Goal: Task Accomplishment & Management: Manage account settings

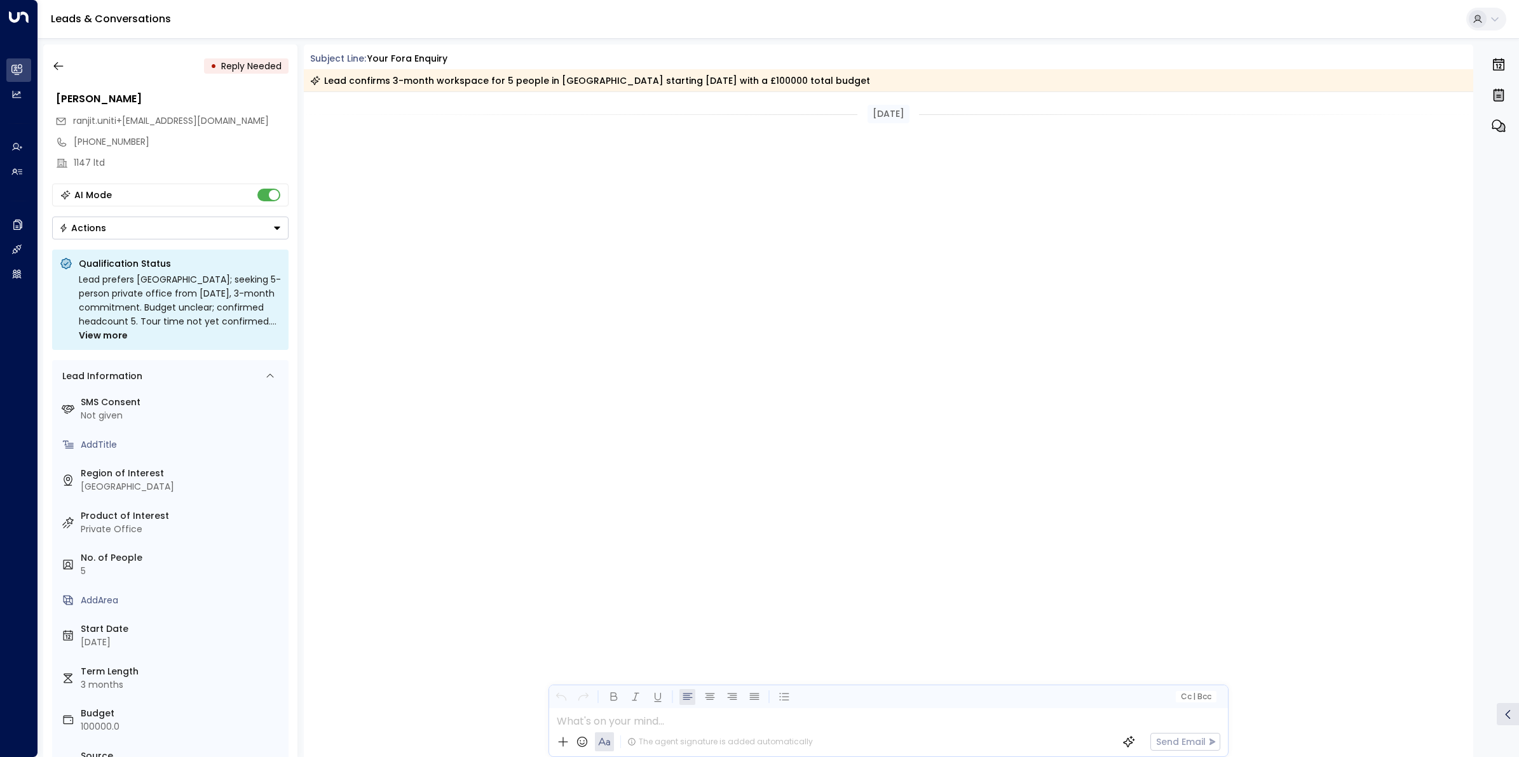
scroll to position [3957, 0]
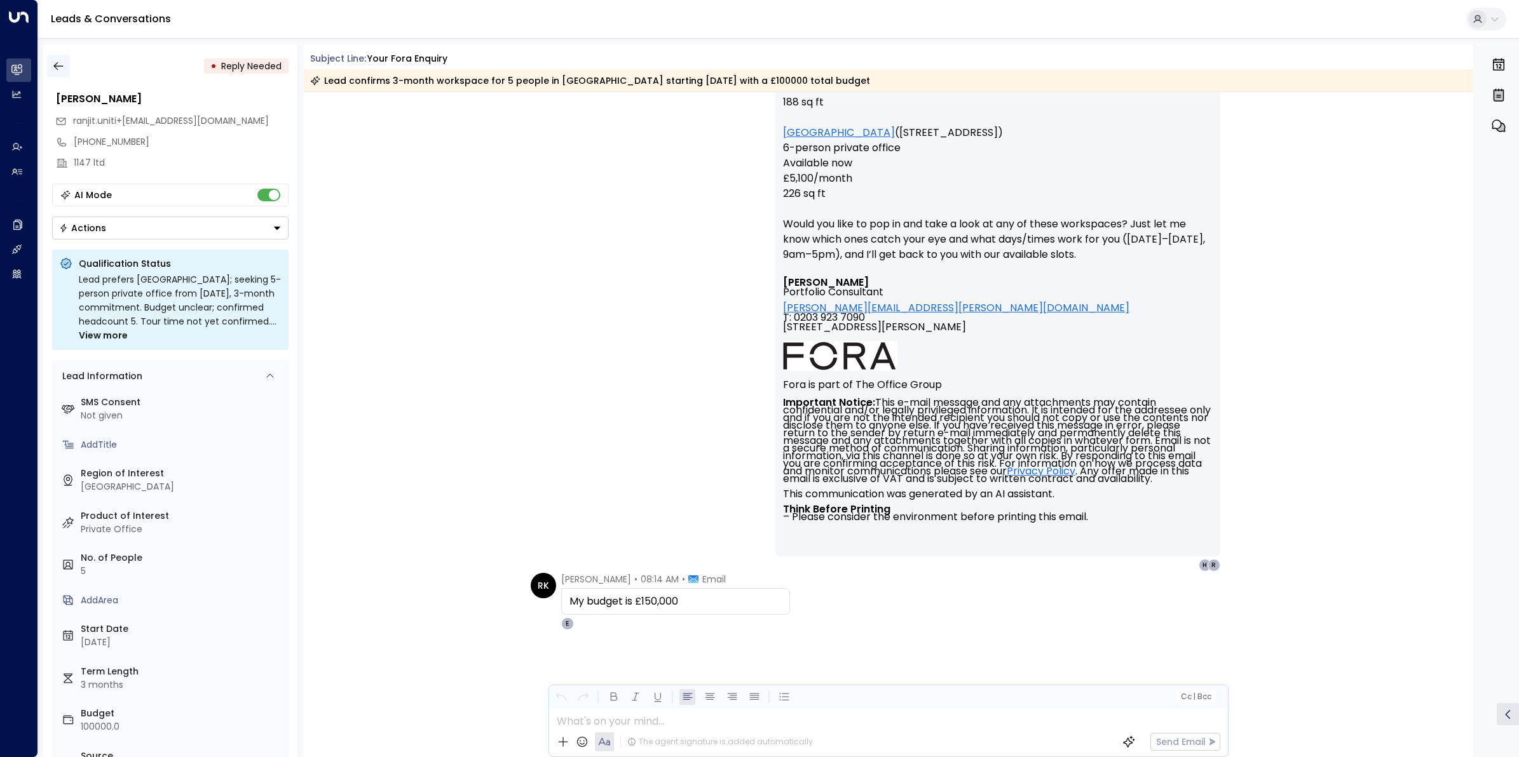
click at [55, 62] on icon "button" at bounding box center [58, 66] width 13 height 13
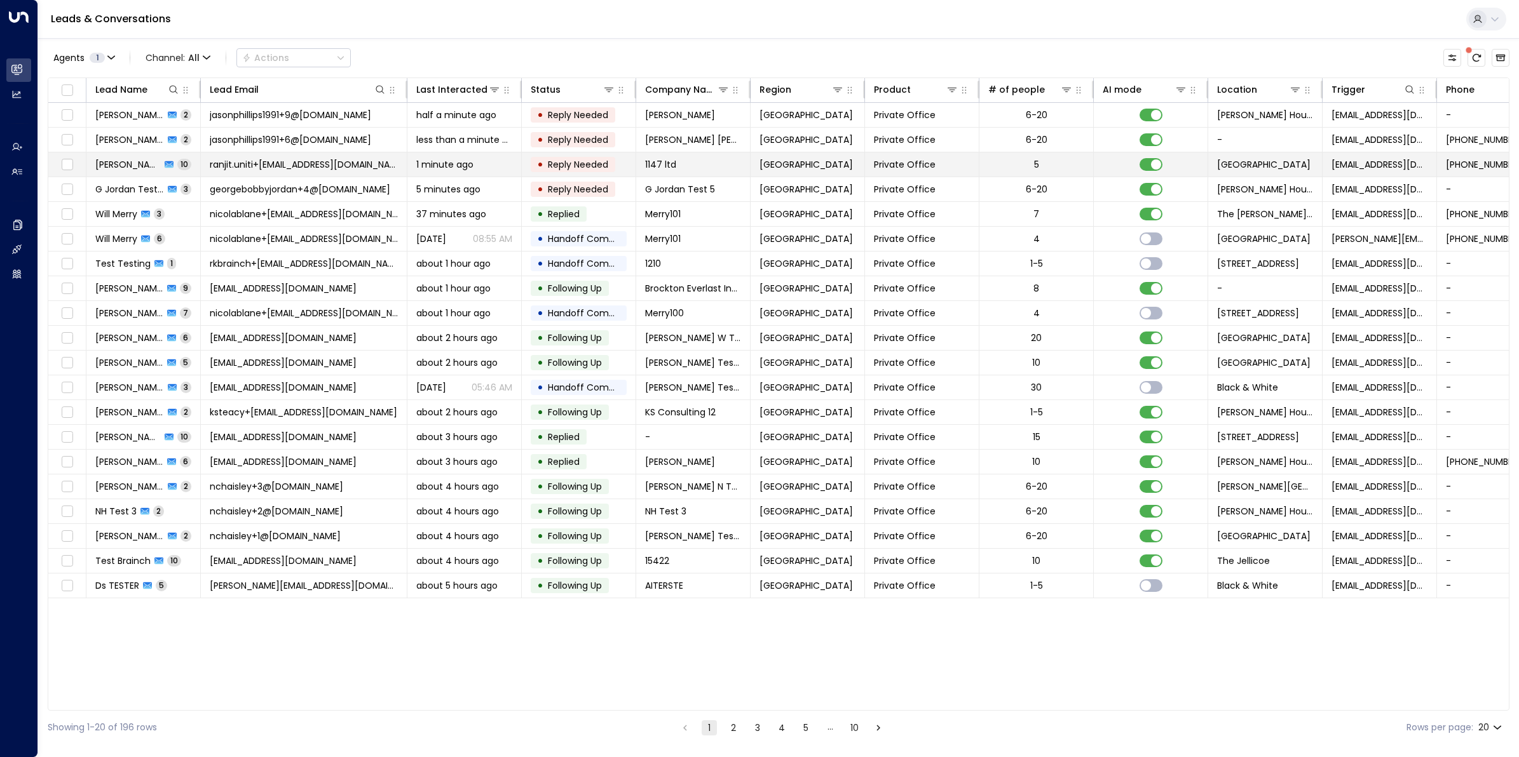
click at [139, 168] on span "[PERSON_NAME]" at bounding box center [127, 164] width 65 height 13
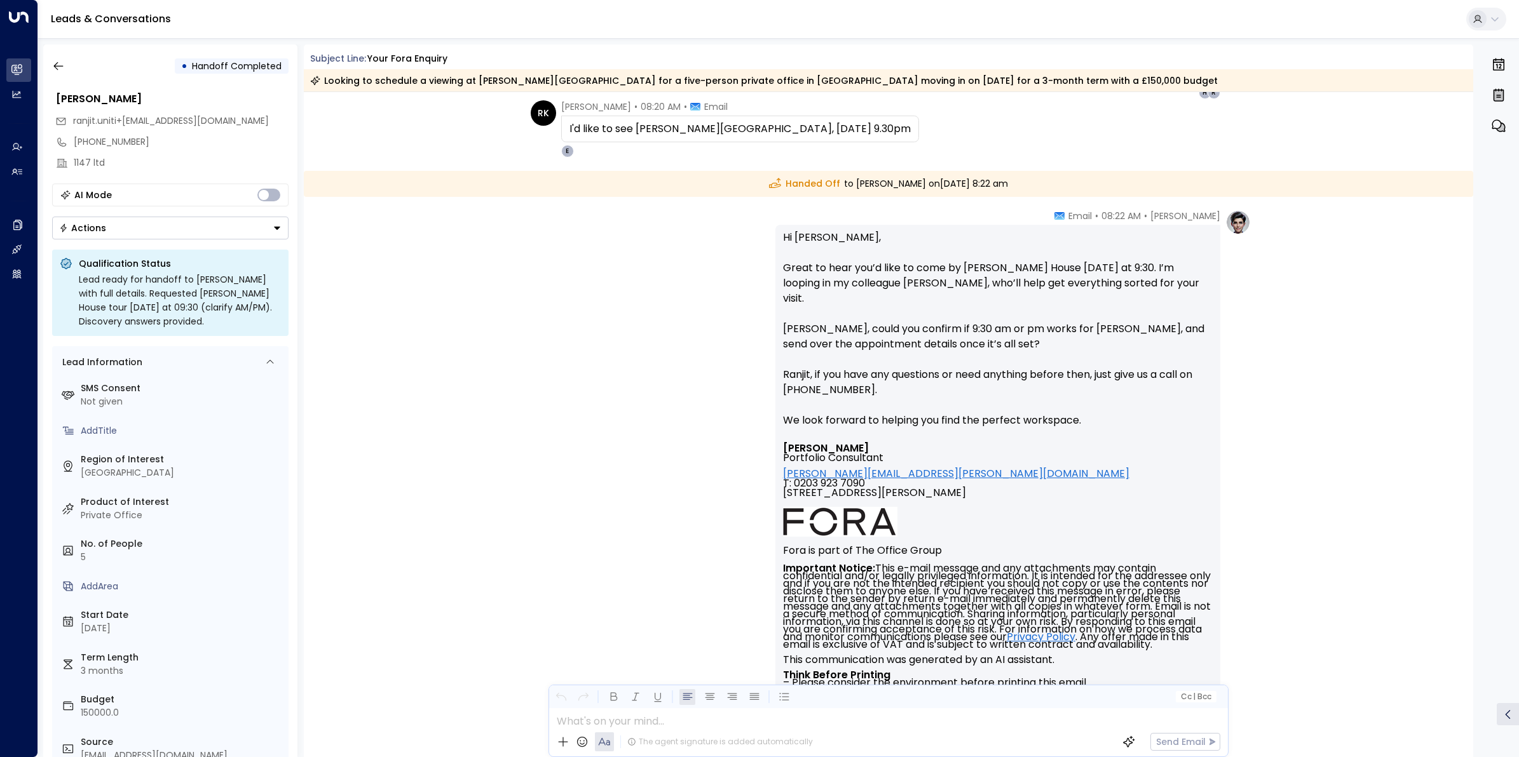
scroll to position [4272, 0]
click at [54, 71] on icon "button" at bounding box center [58, 66] width 13 height 13
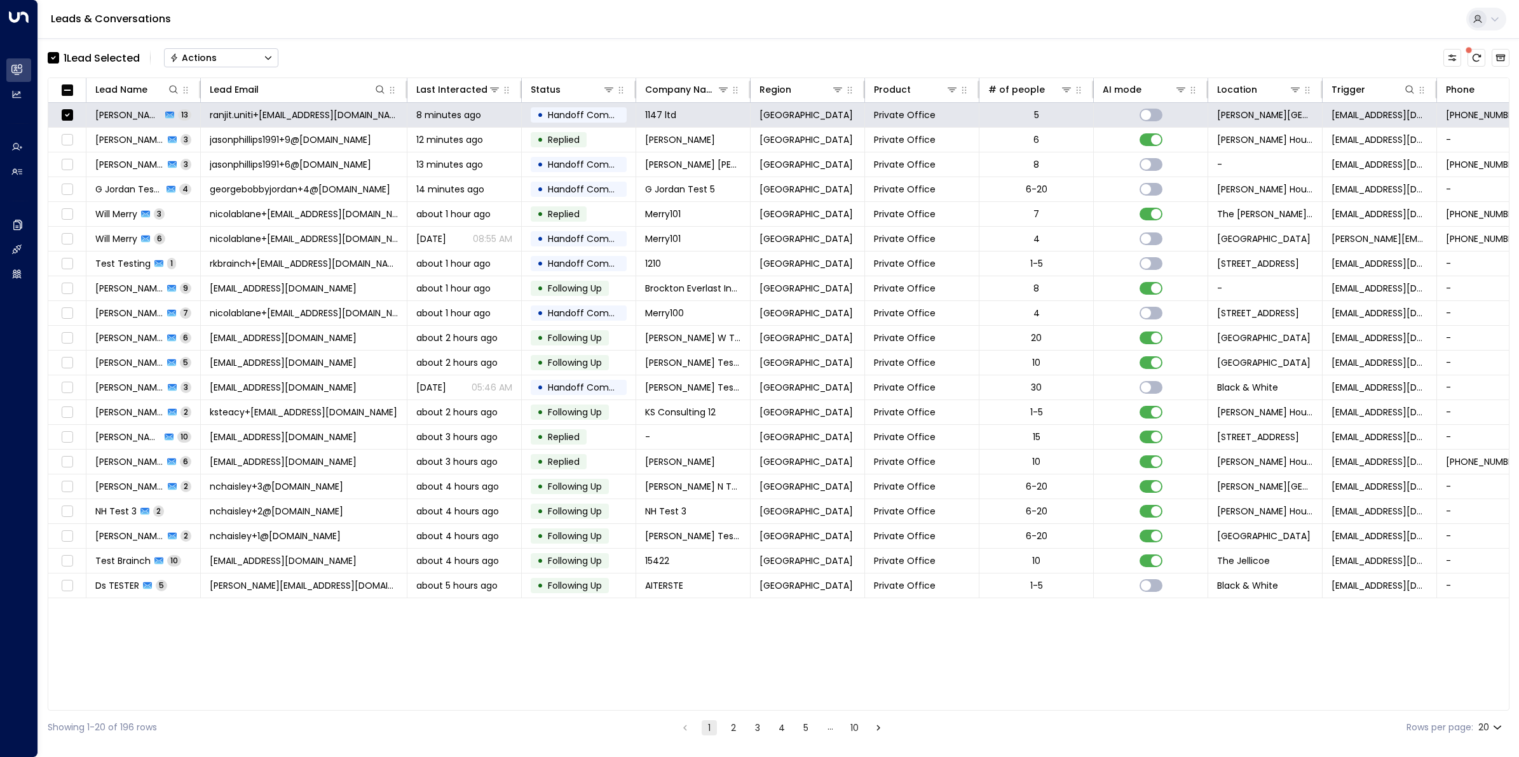
click at [216, 58] on div "Actions" at bounding box center [193, 57] width 47 height 11
click at [320, 36] on div "Leads & Conversations" at bounding box center [778, 19] width 1480 height 39
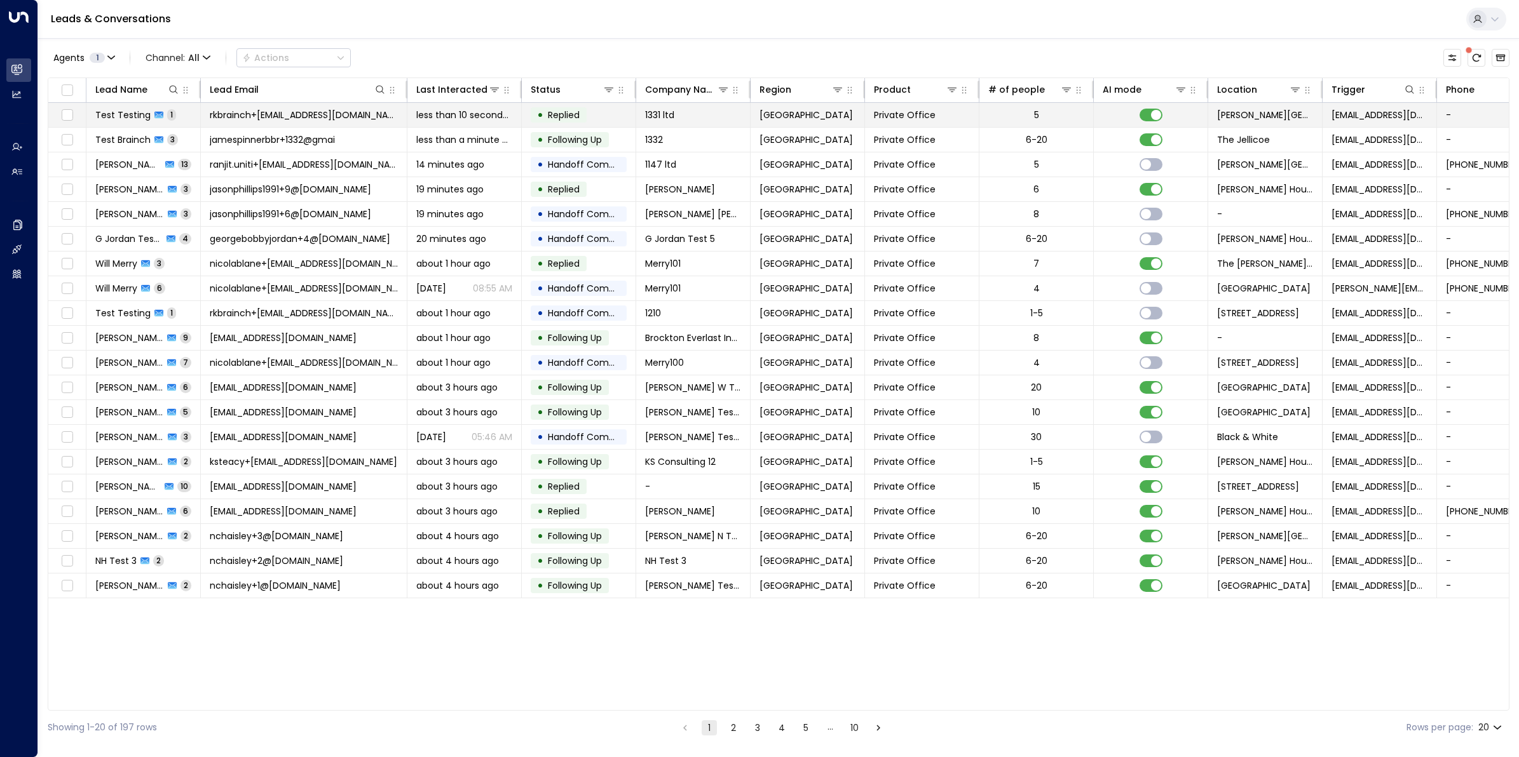
click at [143, 113] on span "Test Testing" at bounding box center [122, 115] width 55 height 13
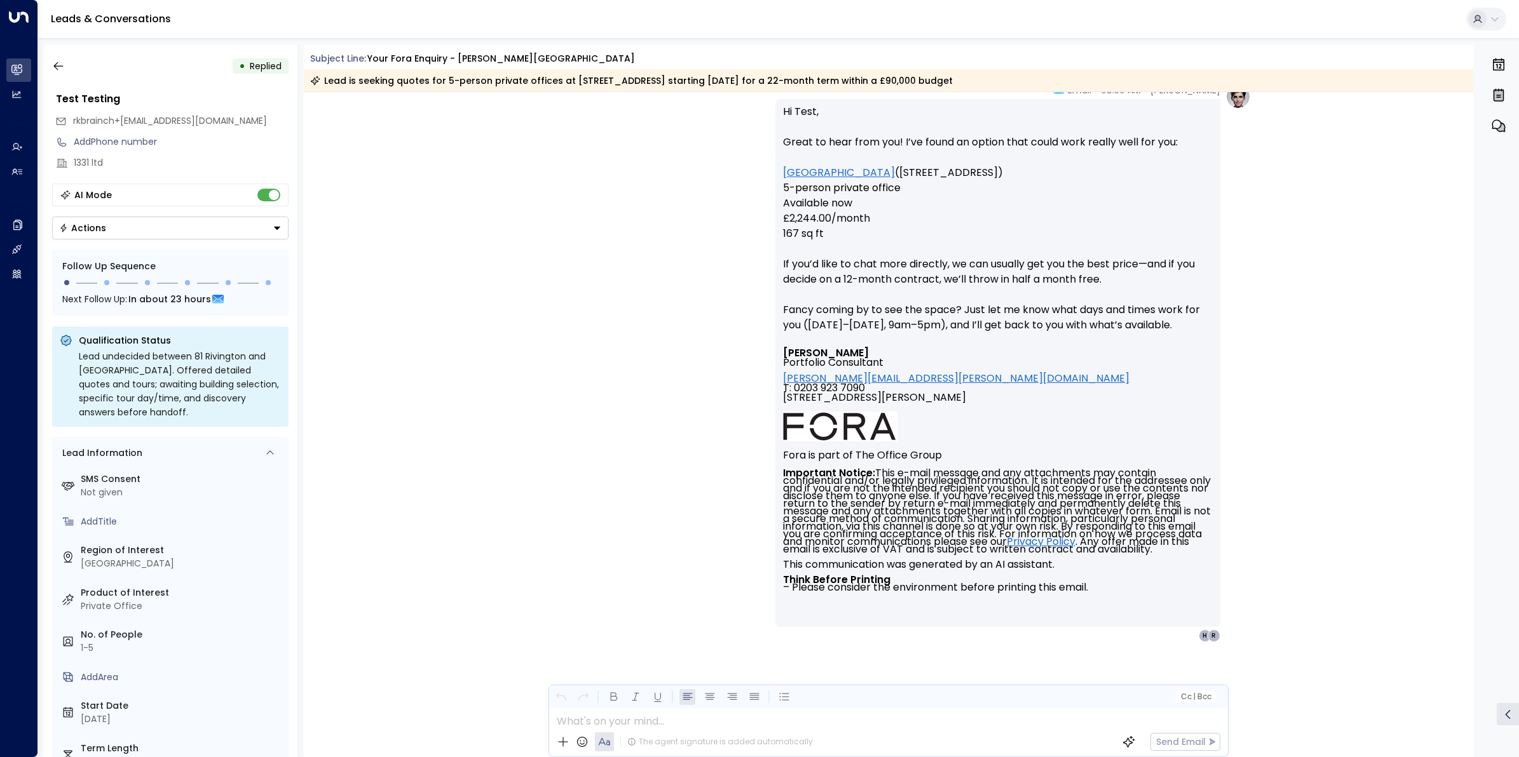
scroll to position [2435, 0]
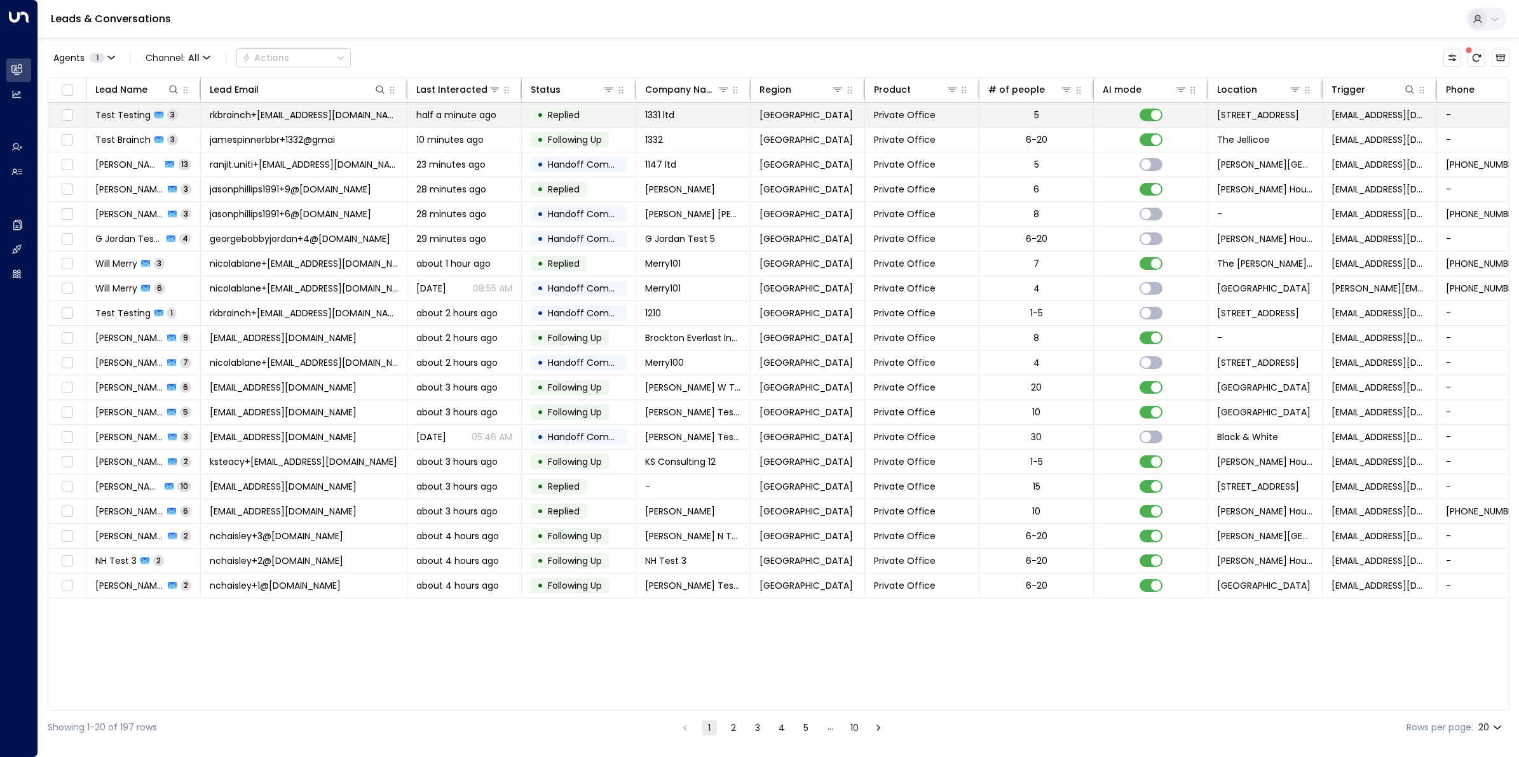
click at [240, 114] on span "rkbrainch+[EMAIL_ADDRESS][DOMAIN_NAME]" at bounding box center [304, 115] width 188 height 13
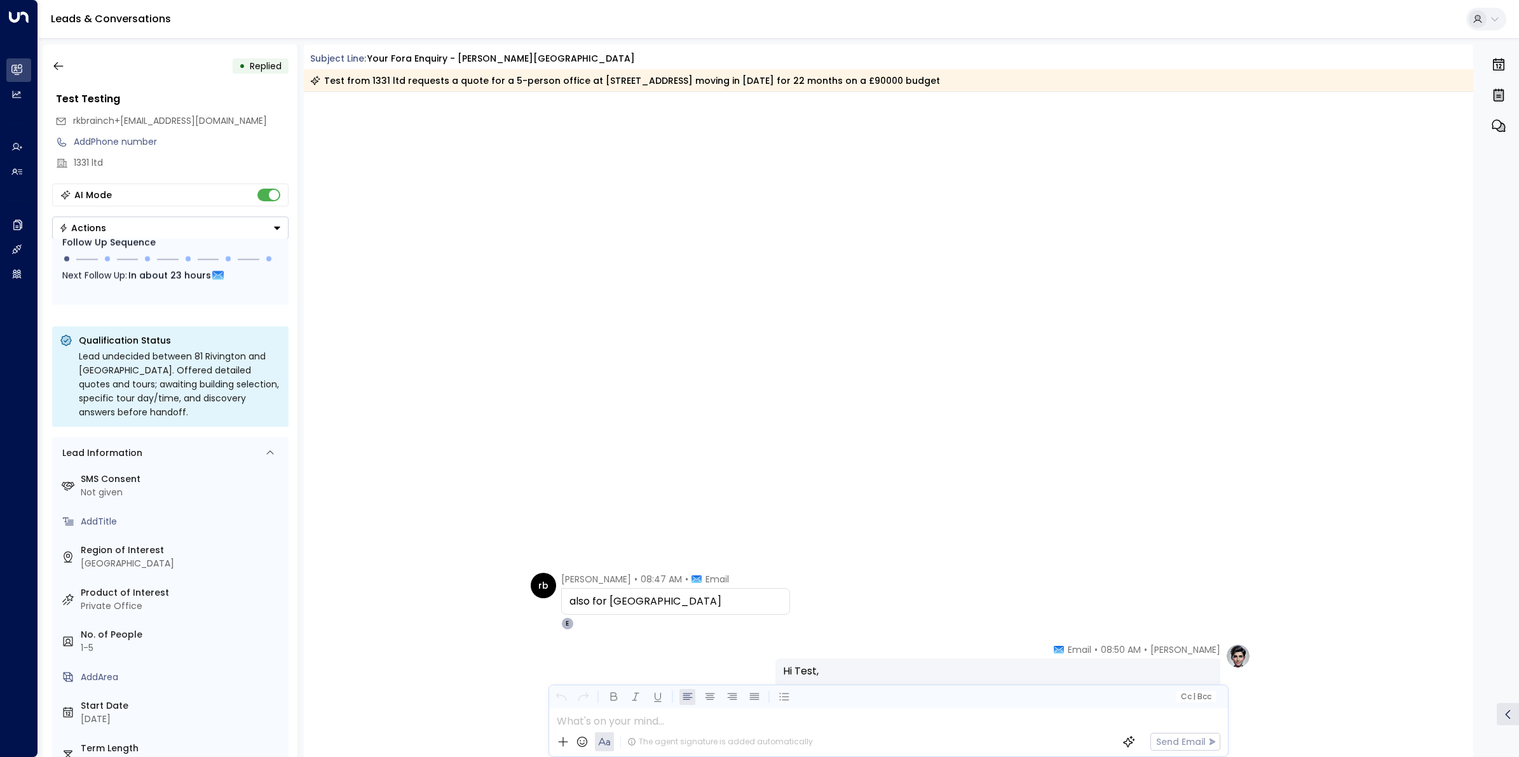
scroll to position [2753, 0]
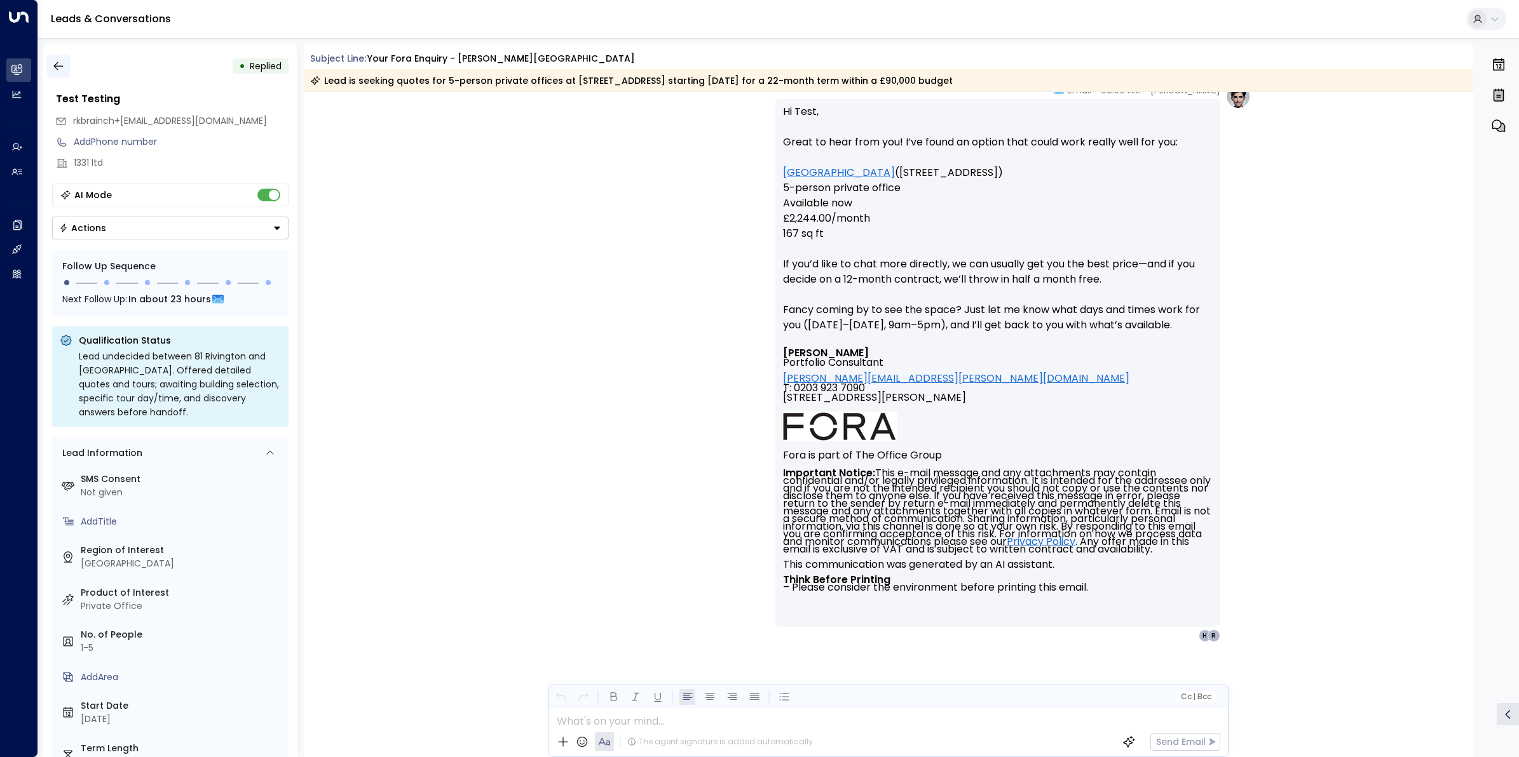
click at [59, 61] on icon "button" at bounding box center [58, 66] width 13 height 13
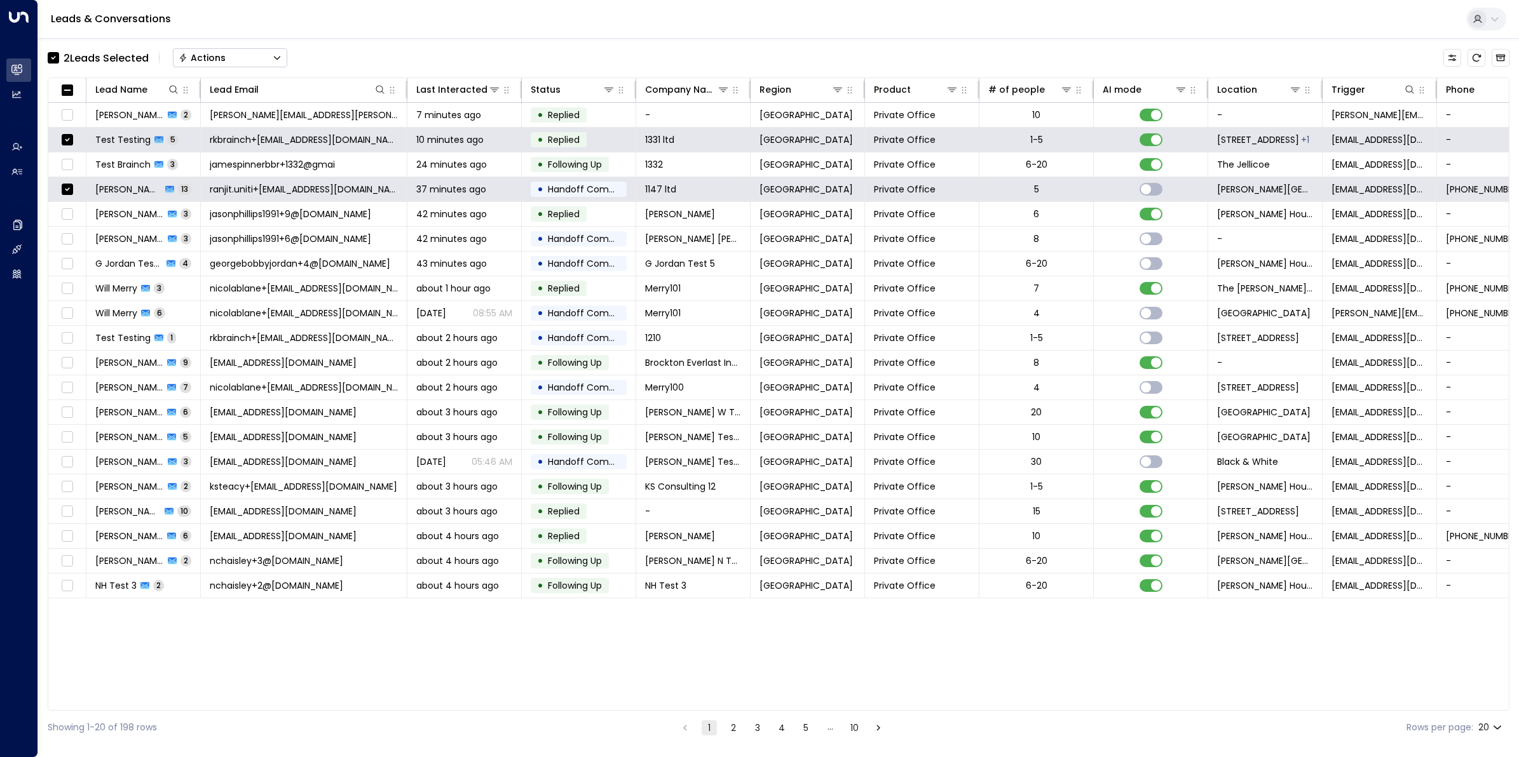
click at [236, 59] on button "Actions" at bounding box center [230, 57] width 114 height 19
click at [207, 142] on span "Archive Lead" at bounding box center [209, 141] width 59 height 13
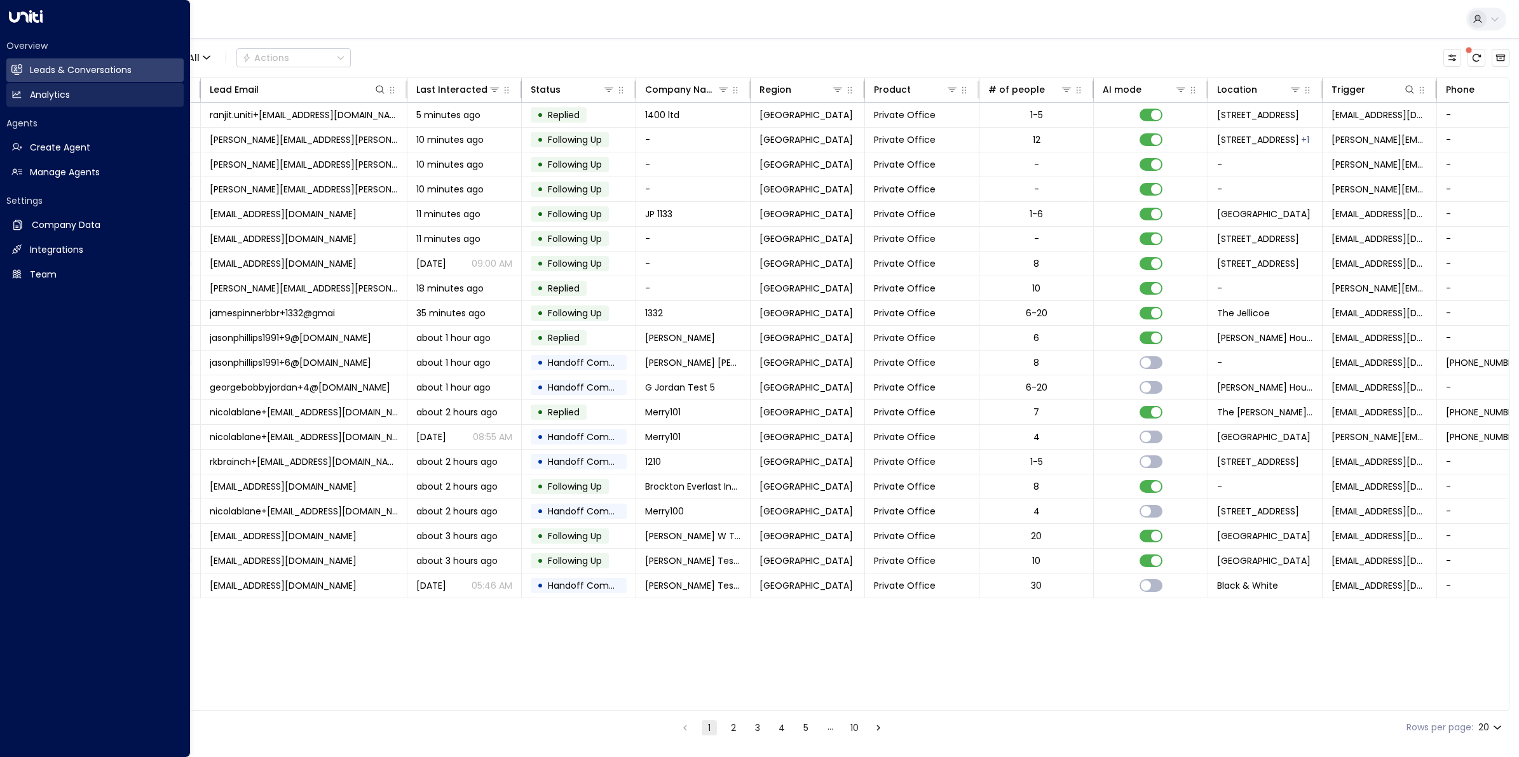
click at [44, 97] on h2 "Analytics" at bounding box center [50, 94] width 40 height 13
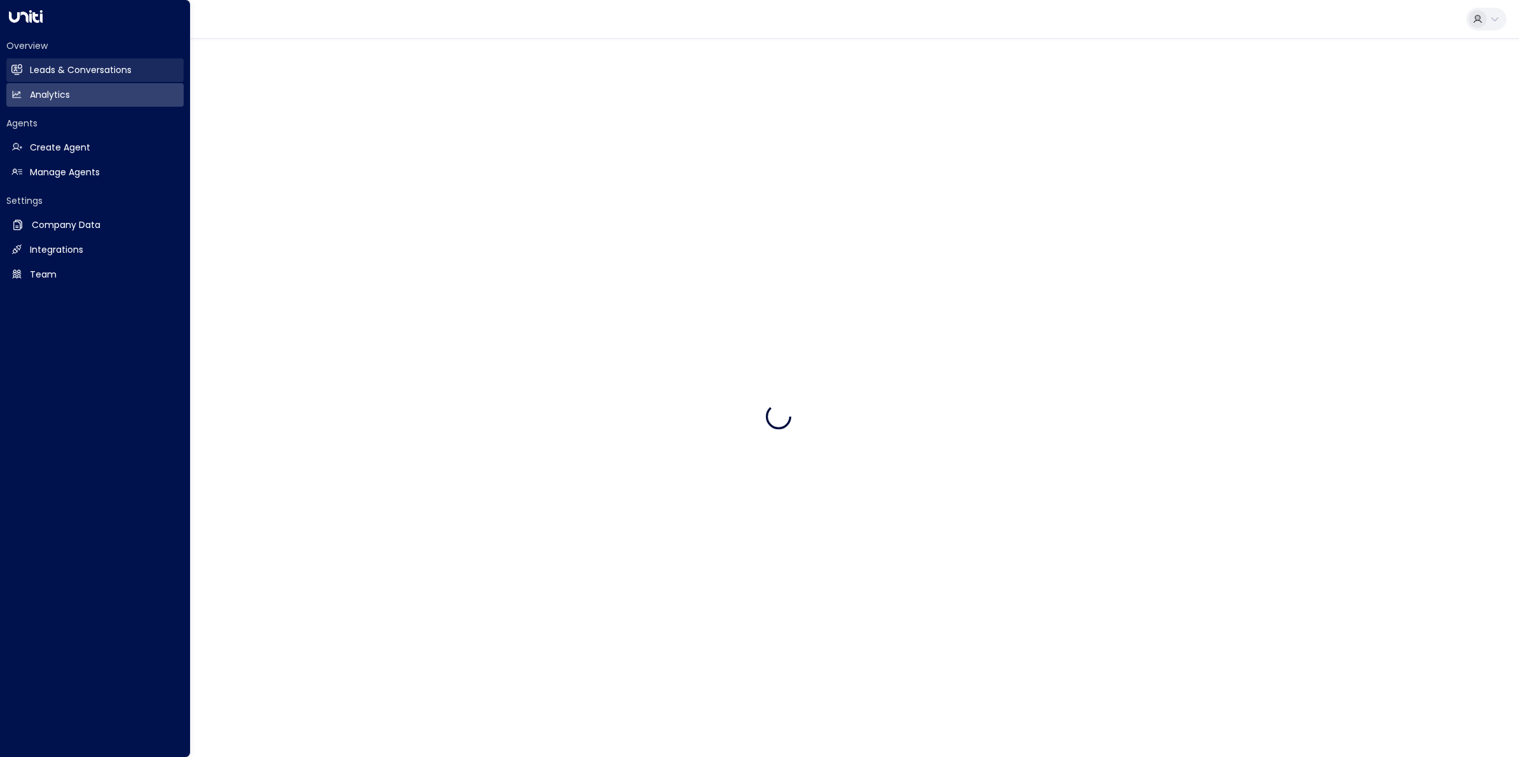
click at [44, 65] on h2 "Leads & Conversations" at bounding box center [81, 70] width 102 height 13
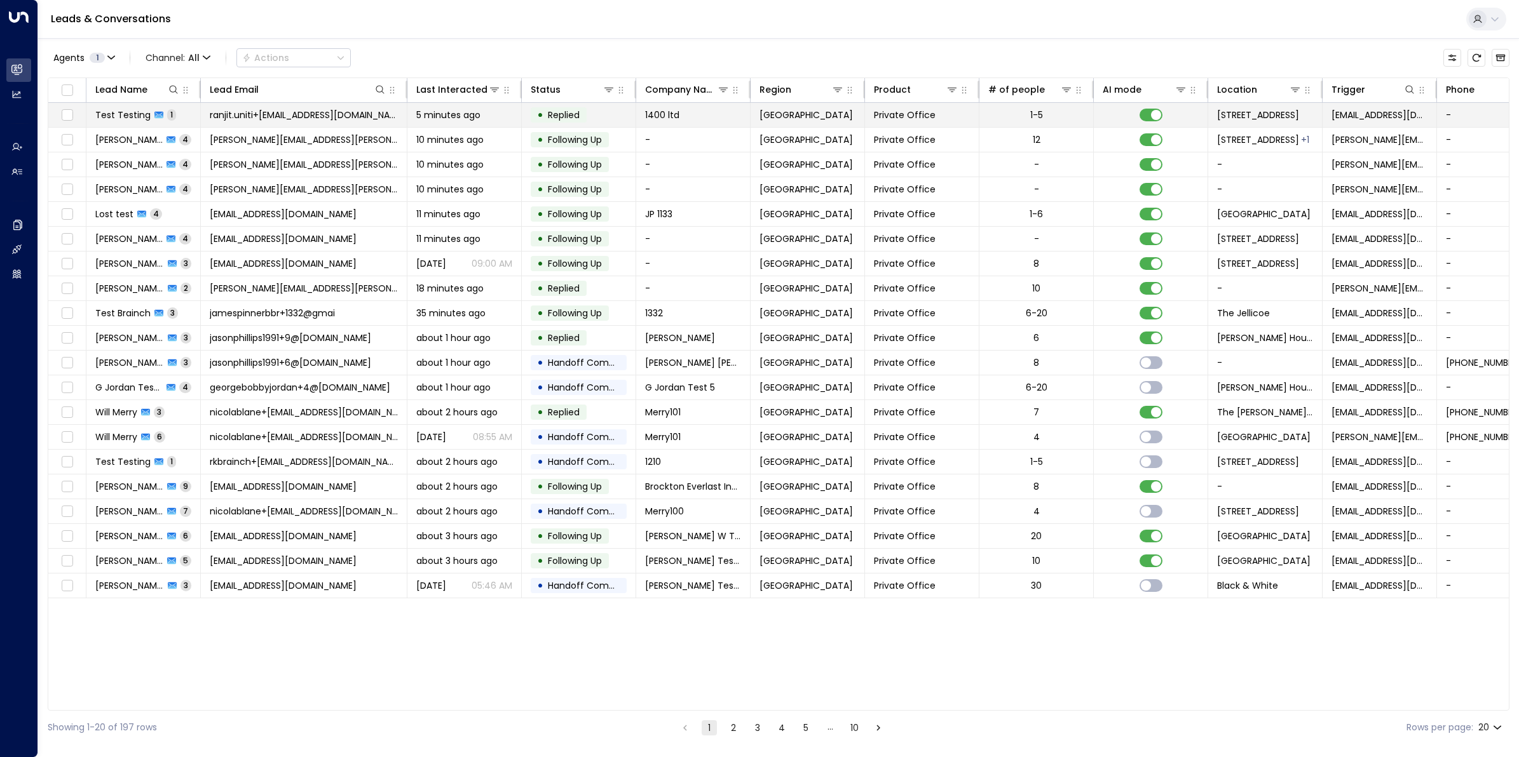
click at [143, 112] on span "Test Testing" at bounding box center [122, 115] width 55 height 13
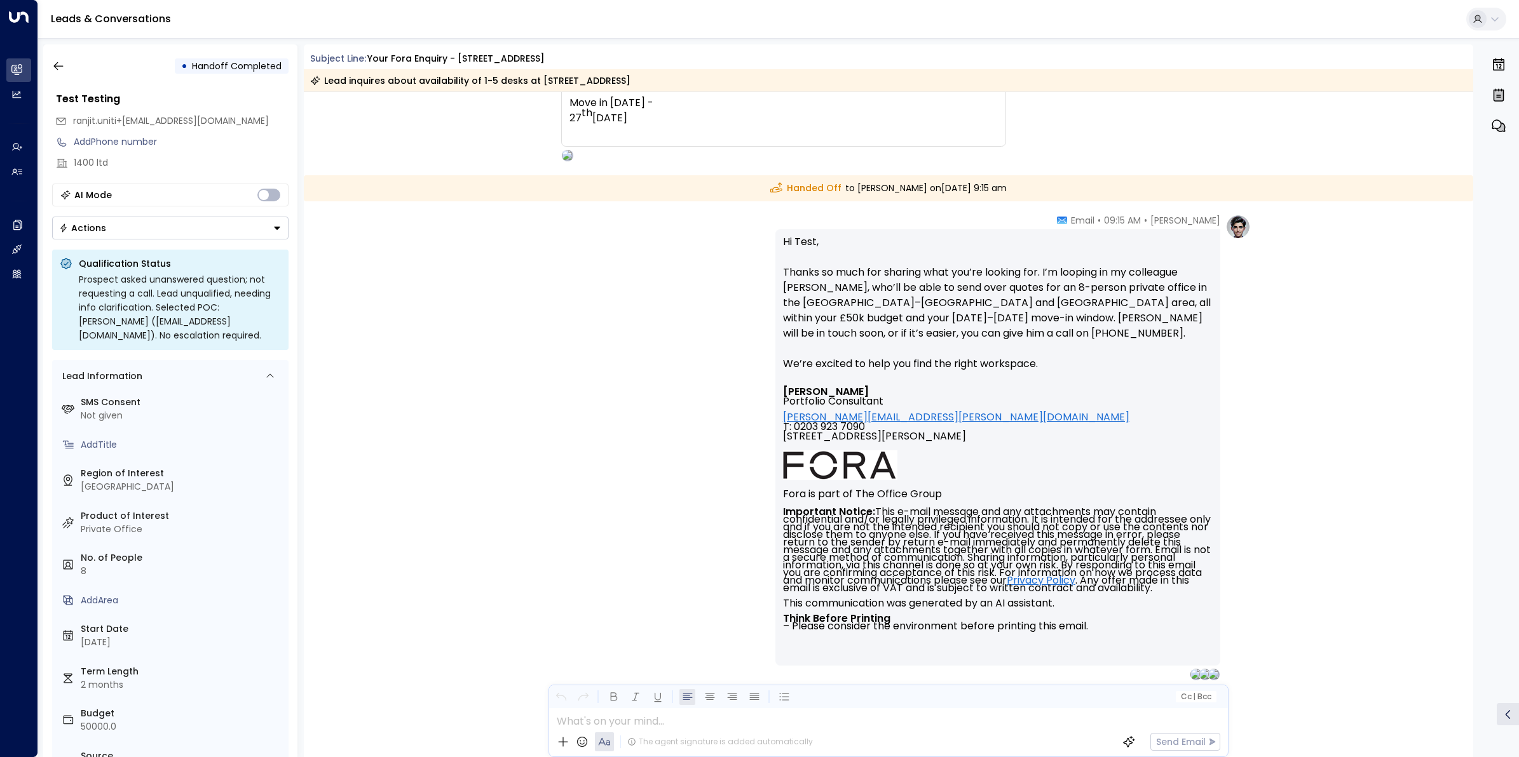
scroll to position [1033, 0]
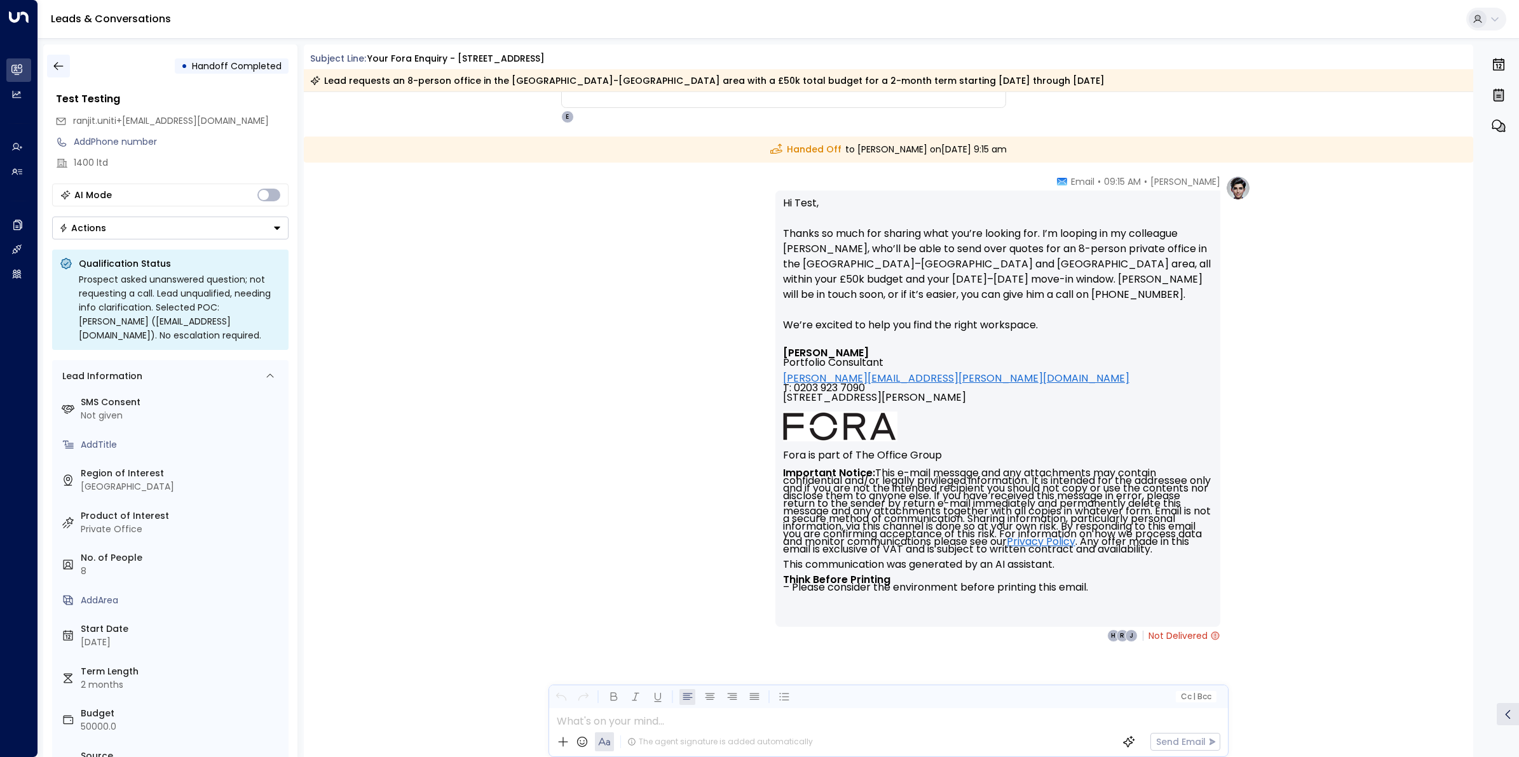
click at [65, 62] on button "button" at bounding box center [58, 66] width 23 height 23
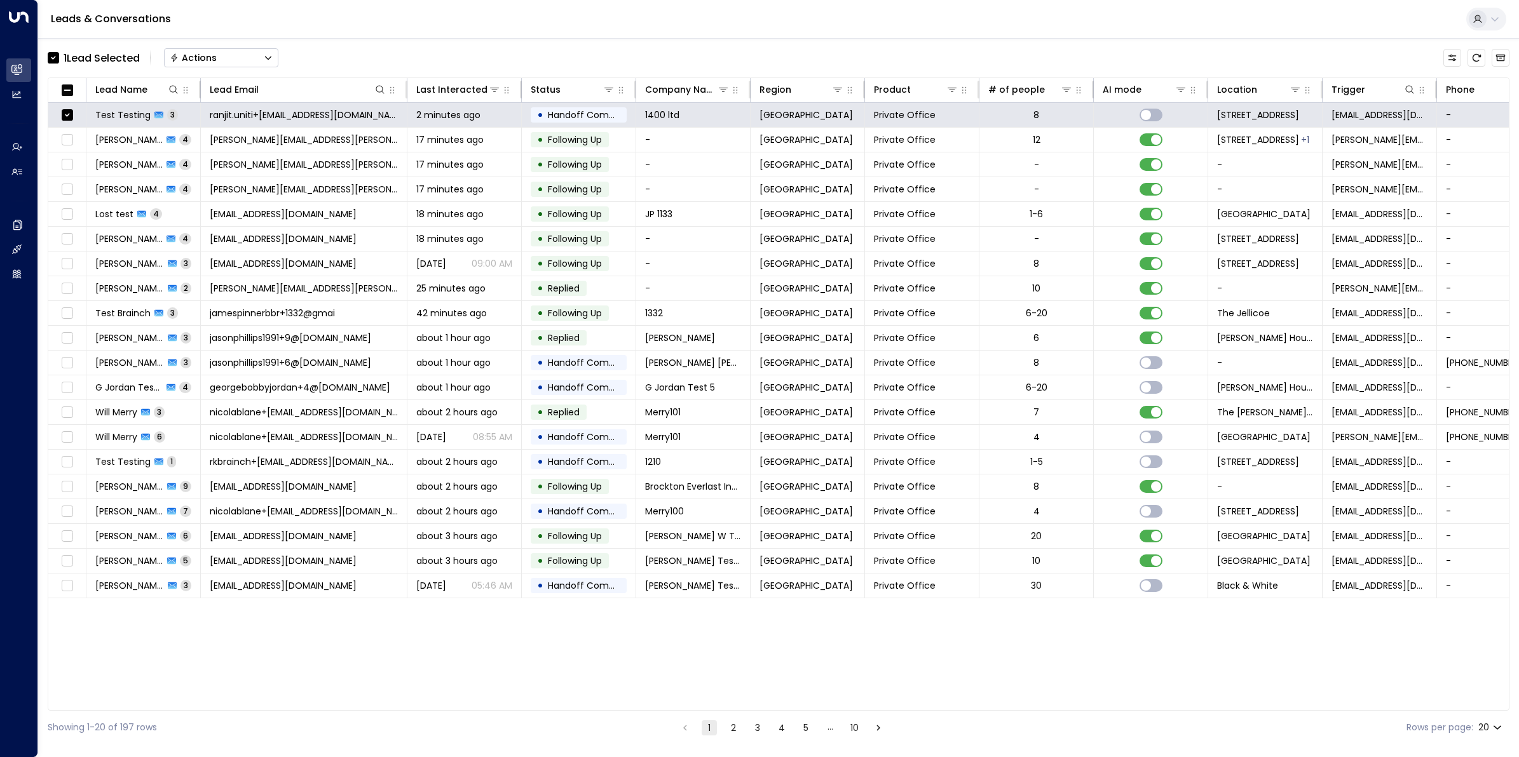
click at [245, 52] on button "Actions" at bounding box center [221, 57] width 114 height 19
click at [226, 146] on span "Archive Lead" at bounding box center [200, 141] width 59 height 13
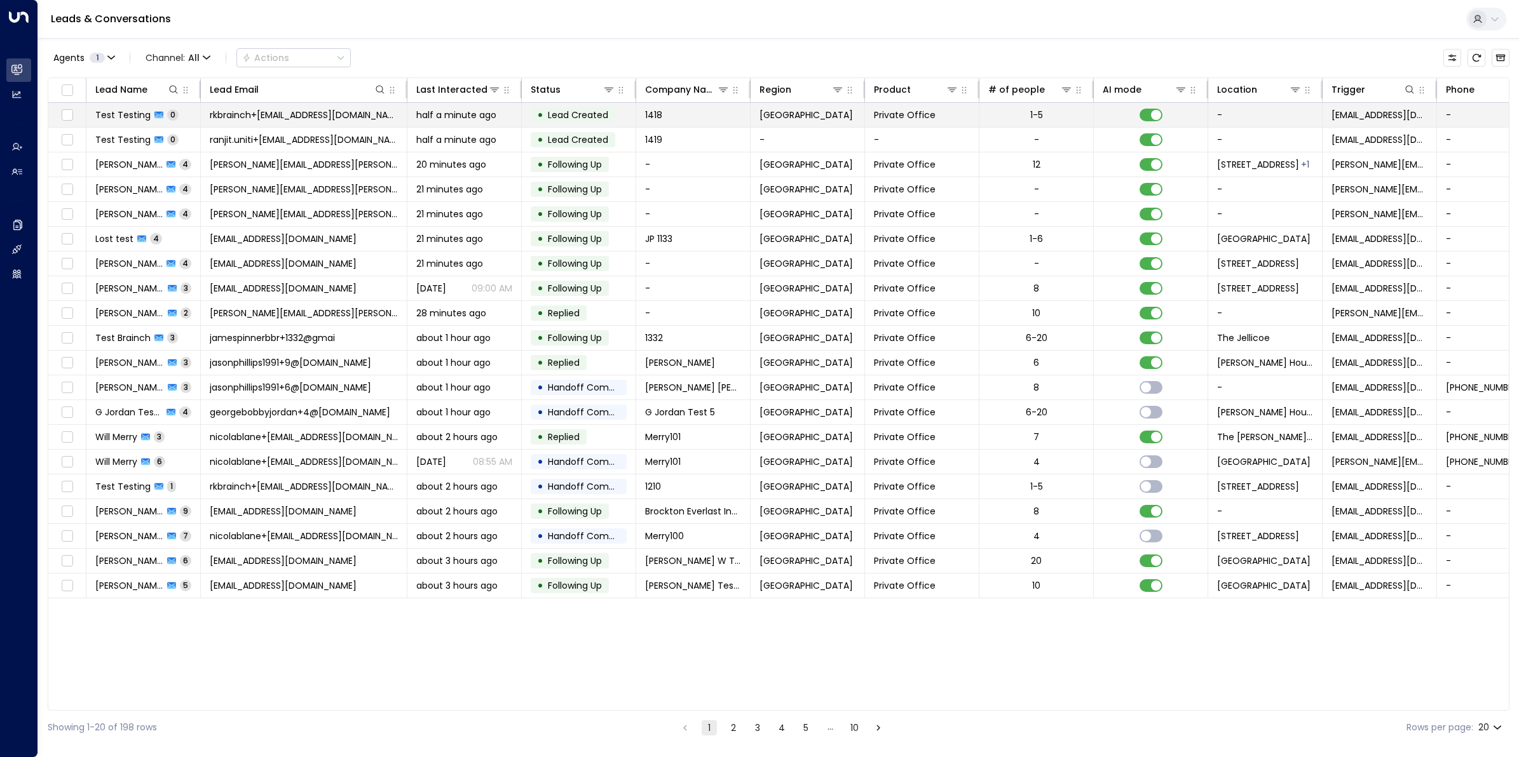
click at [132, 118] on span "Test Testing" at bounding box center [122, 115] width 55 height 13
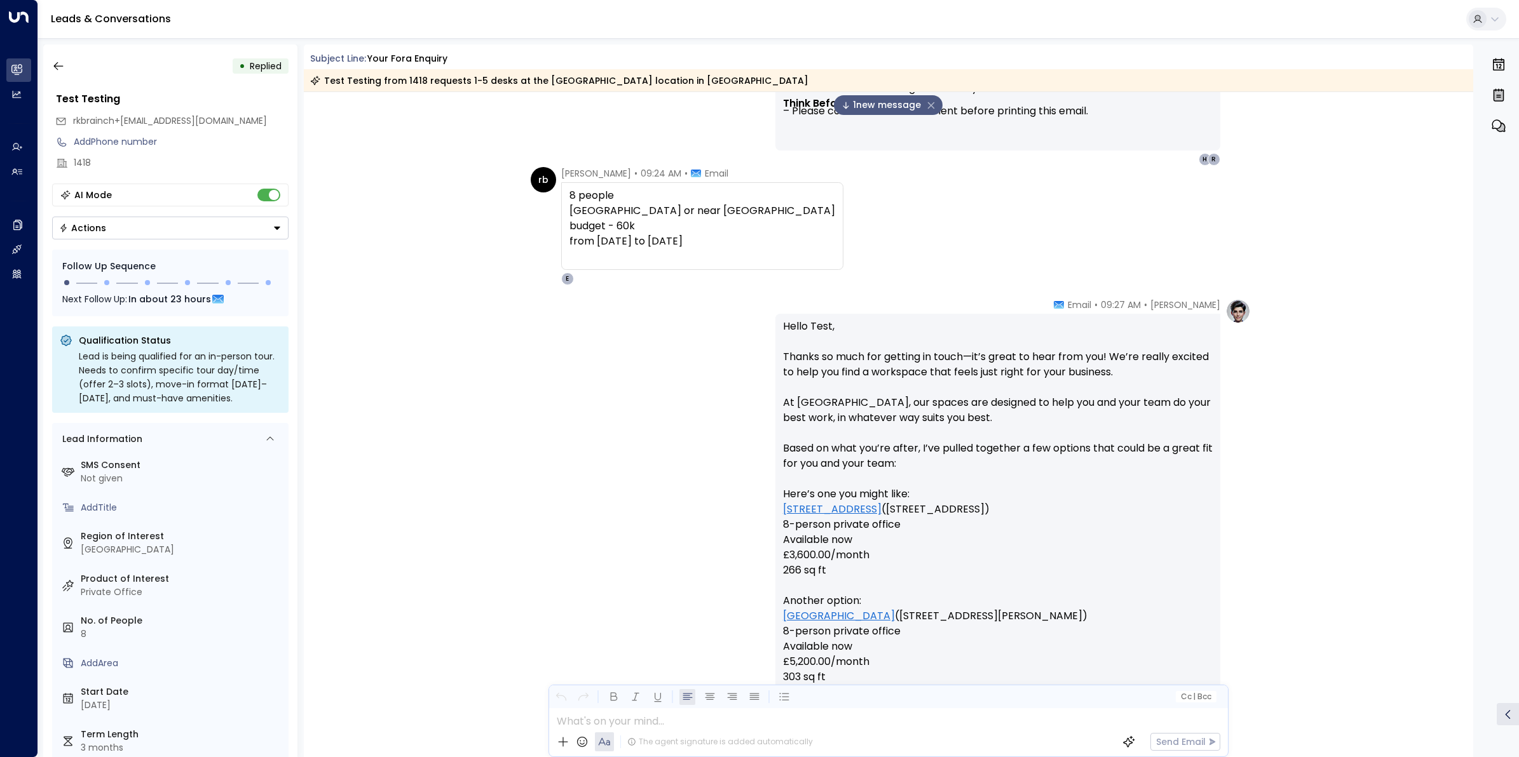
scroll to position [999, 0]
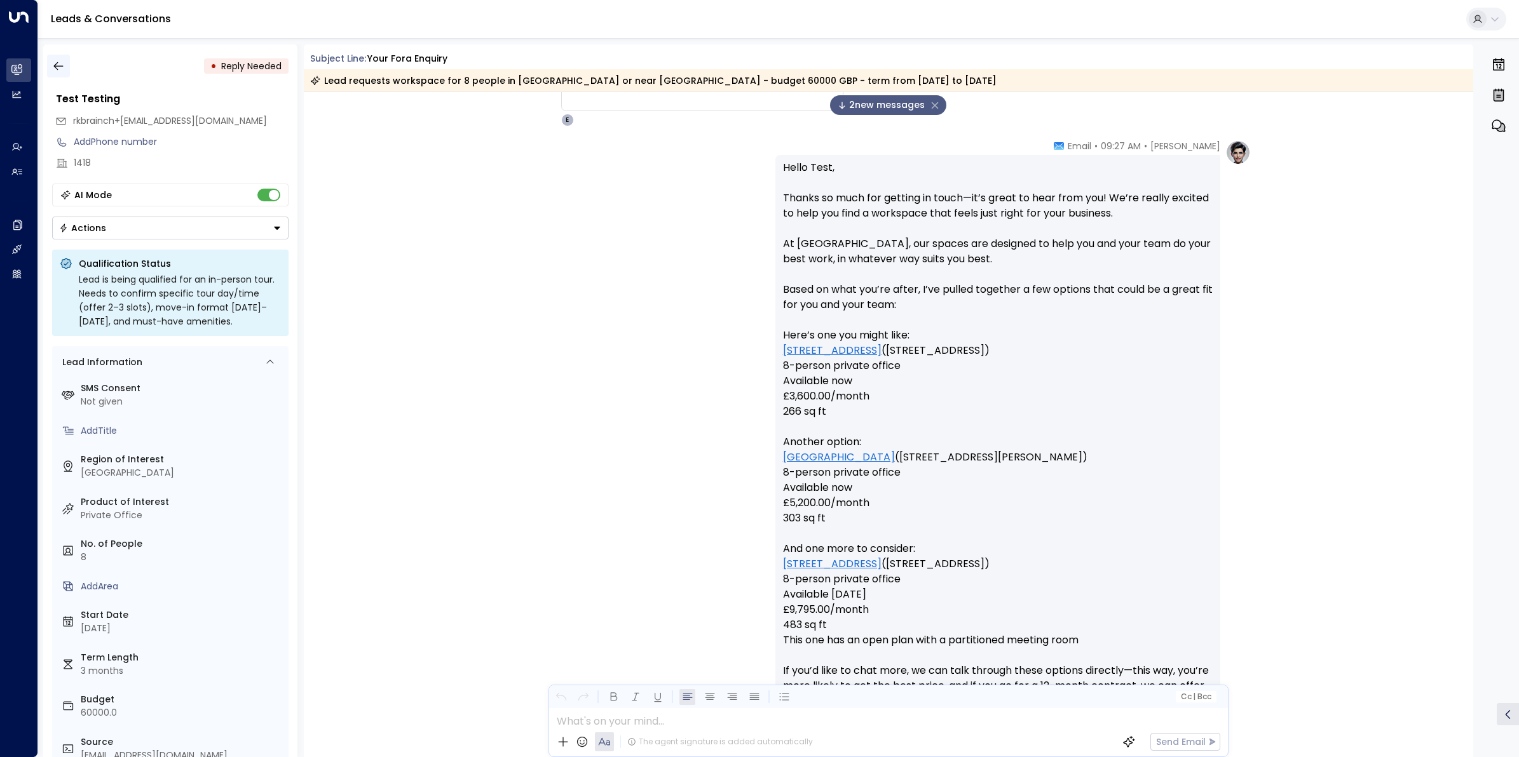
click at [55, 67] on icon "button" at bounding box center [58, 66] width 10 height 8
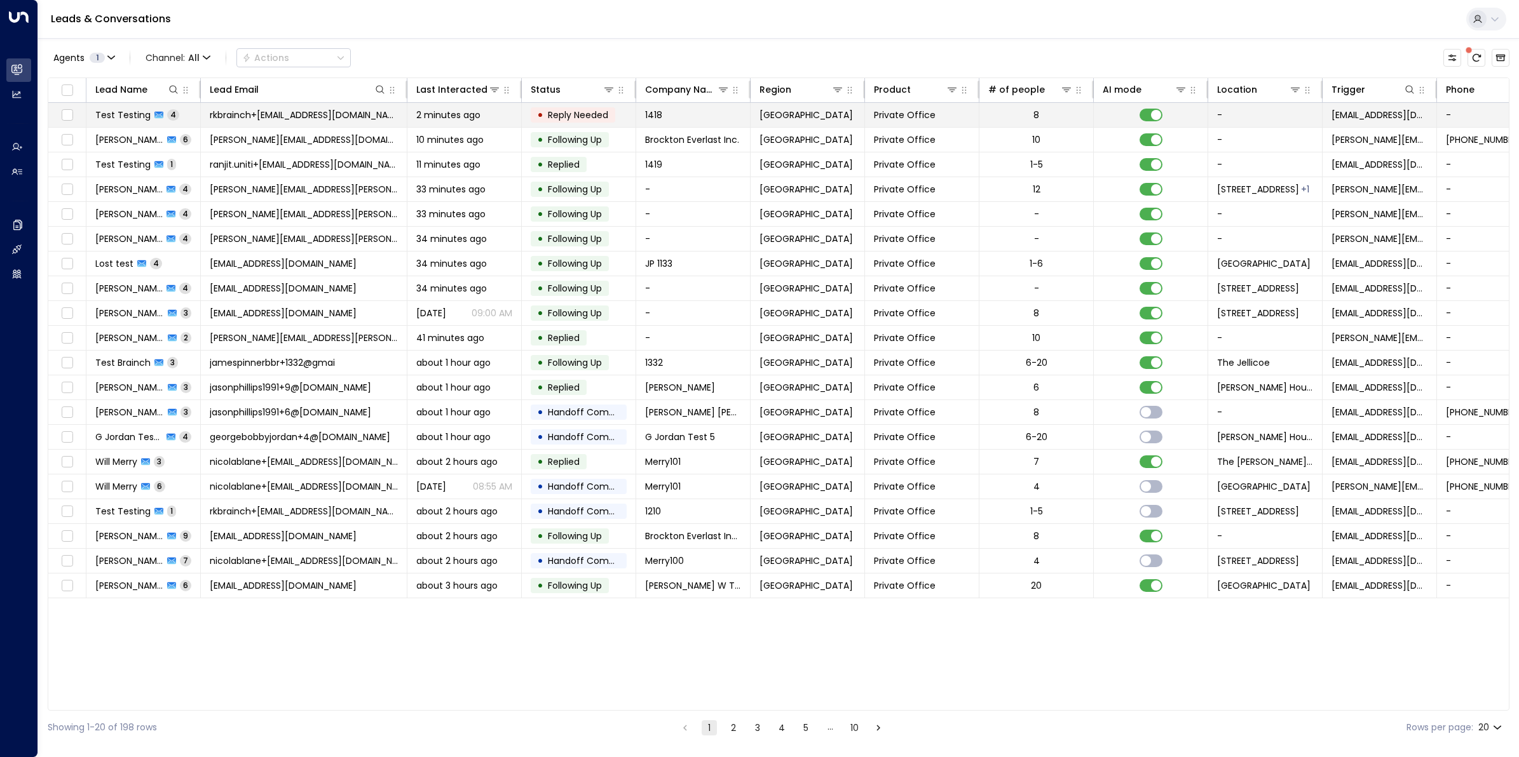
click at [114, 116] on span "Test Testing" at bounding box center [122, 115] width 55 height 13
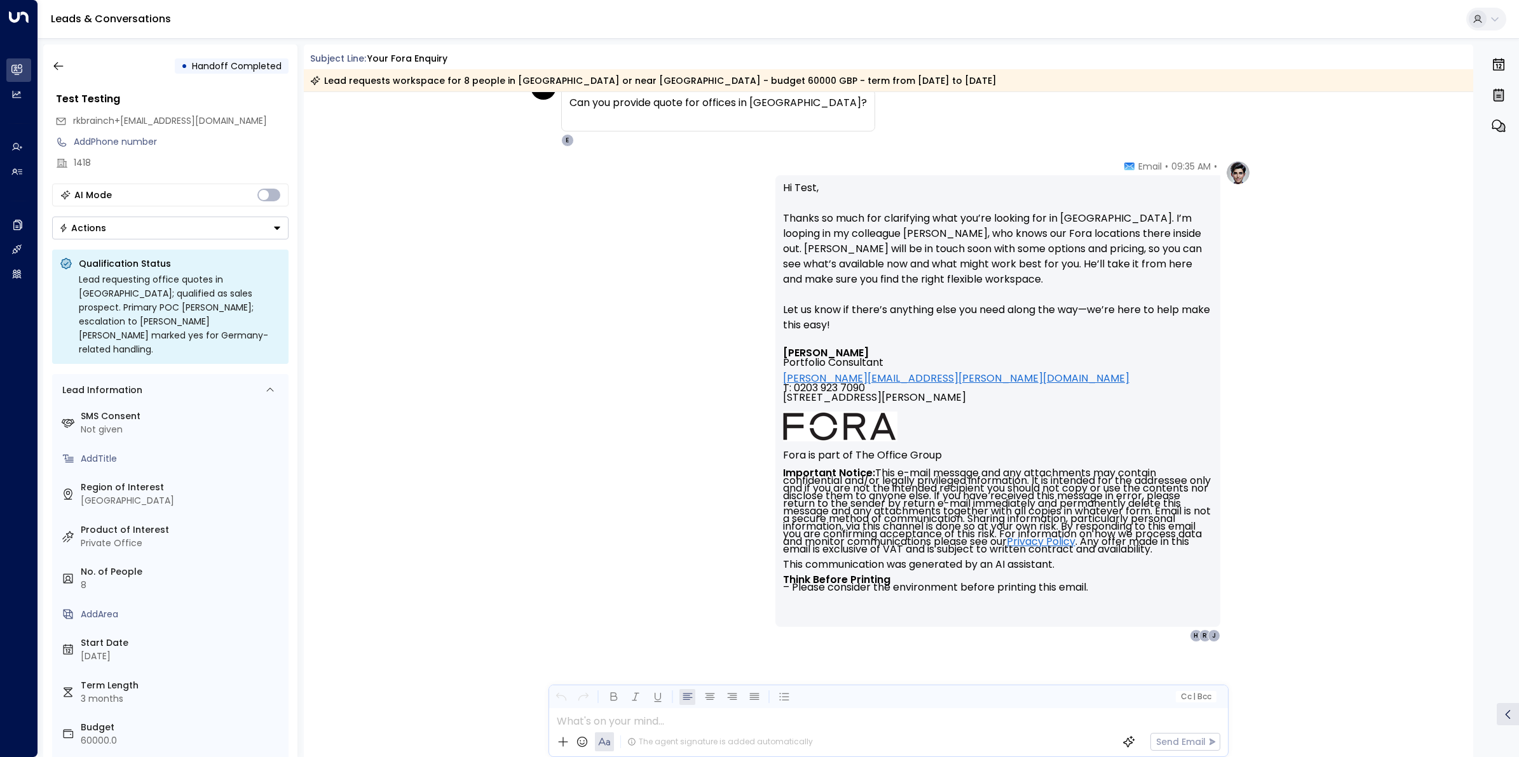
scroll to position [2334, 0]
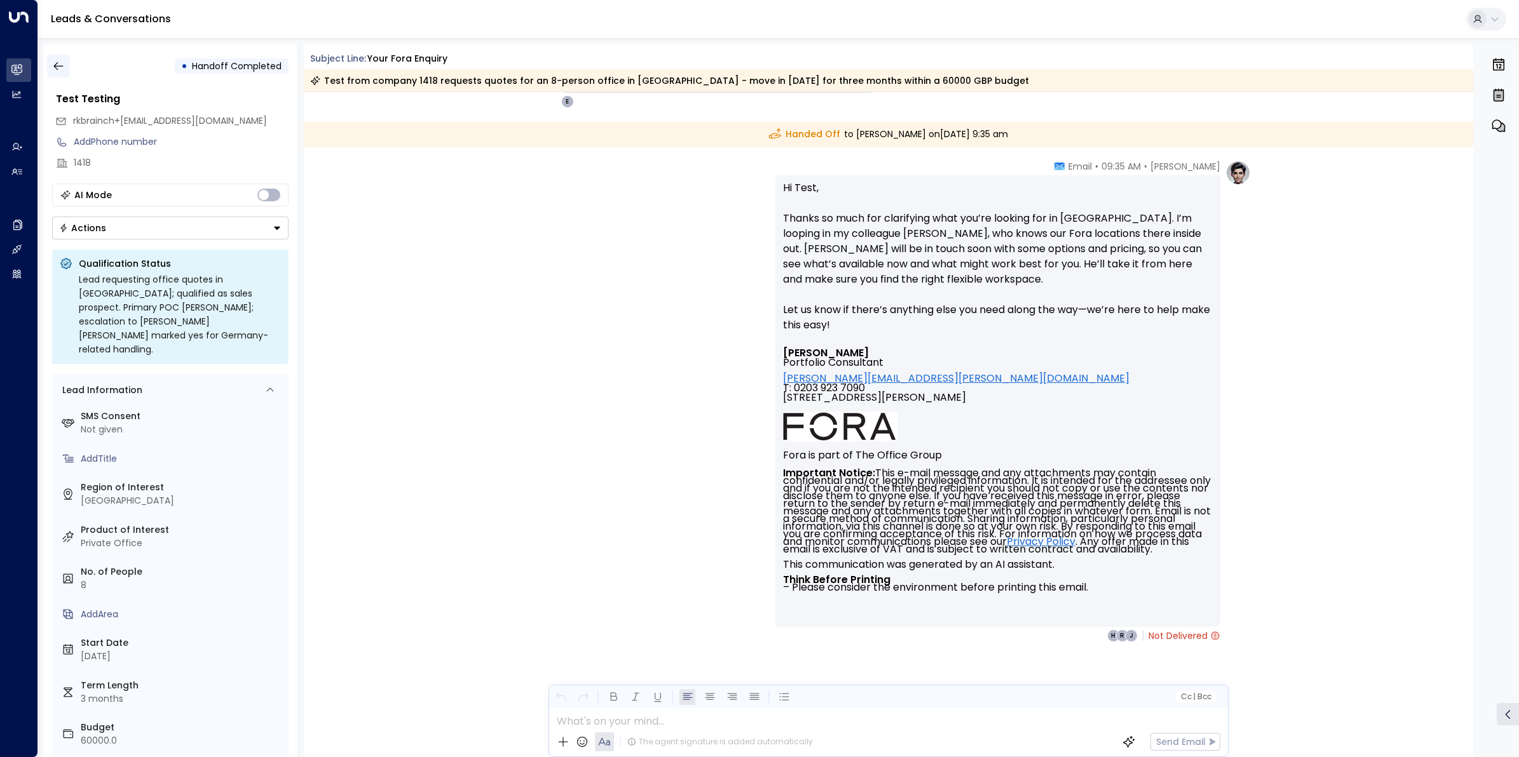
click at [56, 62] on icon "button" at bounding box center [58, 66] width 13 height 13
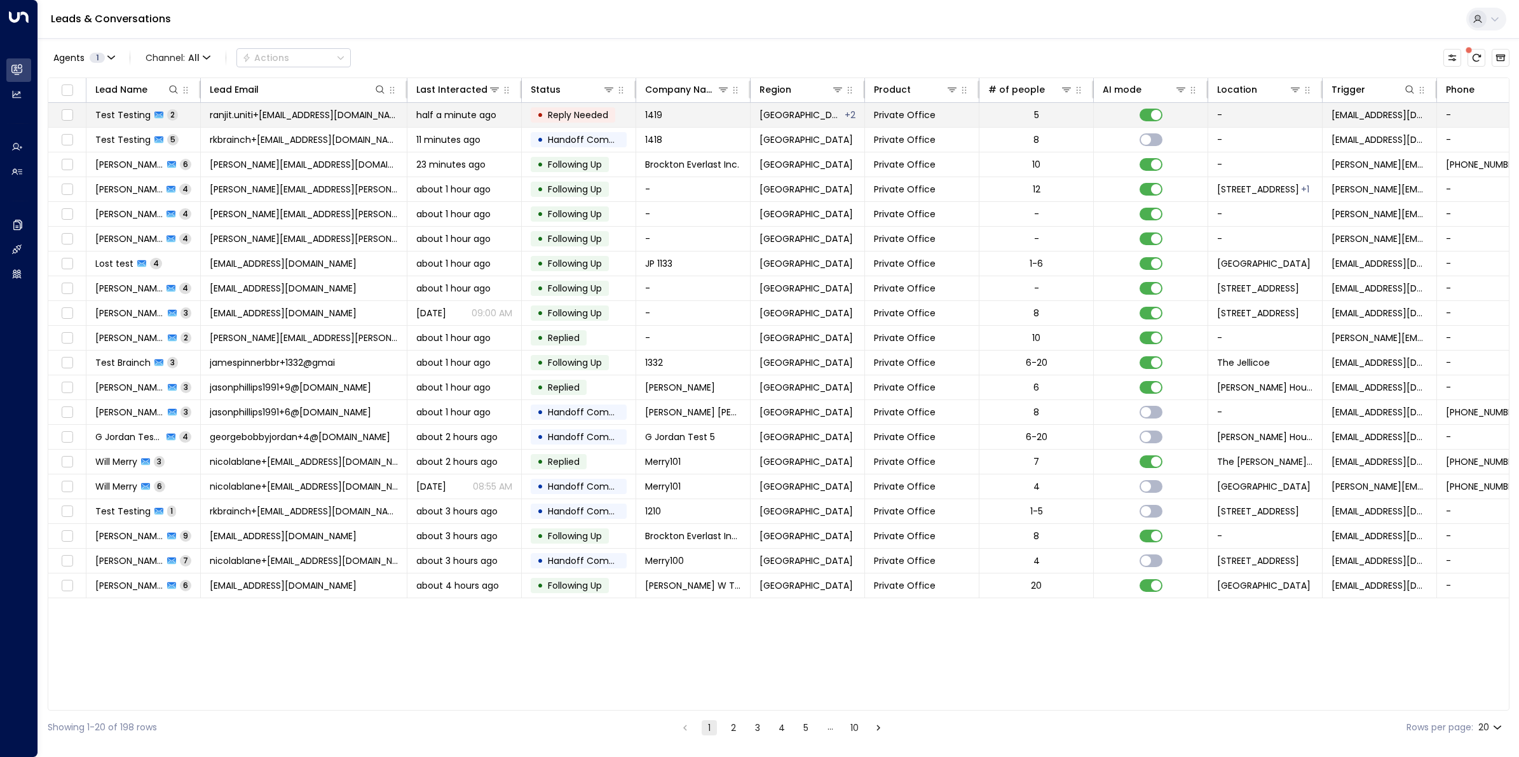
click at [242, 112] on span "ranjit.uniti+1419@outlook.com" at bounding box center [304, 115] width 188 height 13
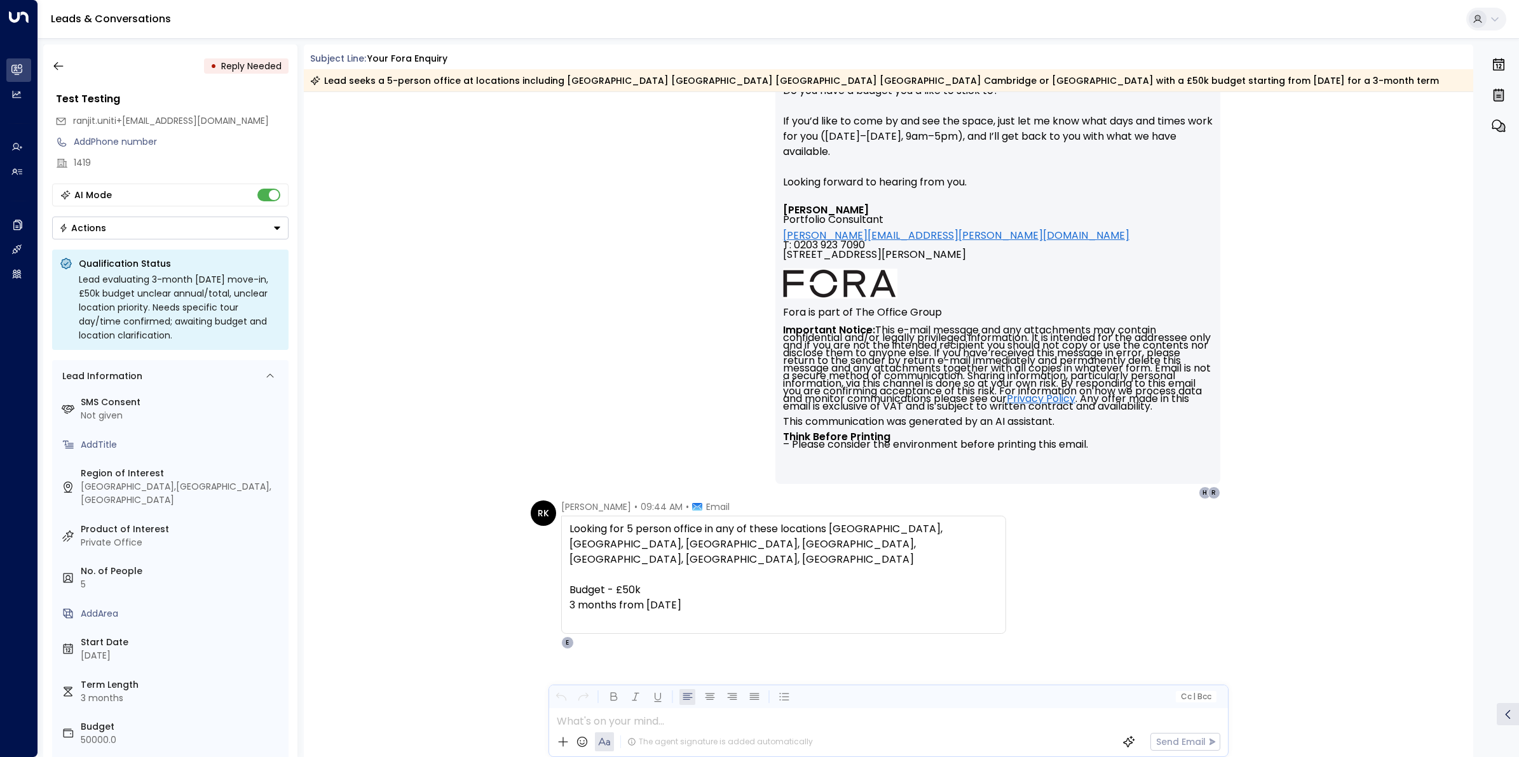
scroll to position [1757, 0]
